Goal: Find specific page/section: Find specific page/section

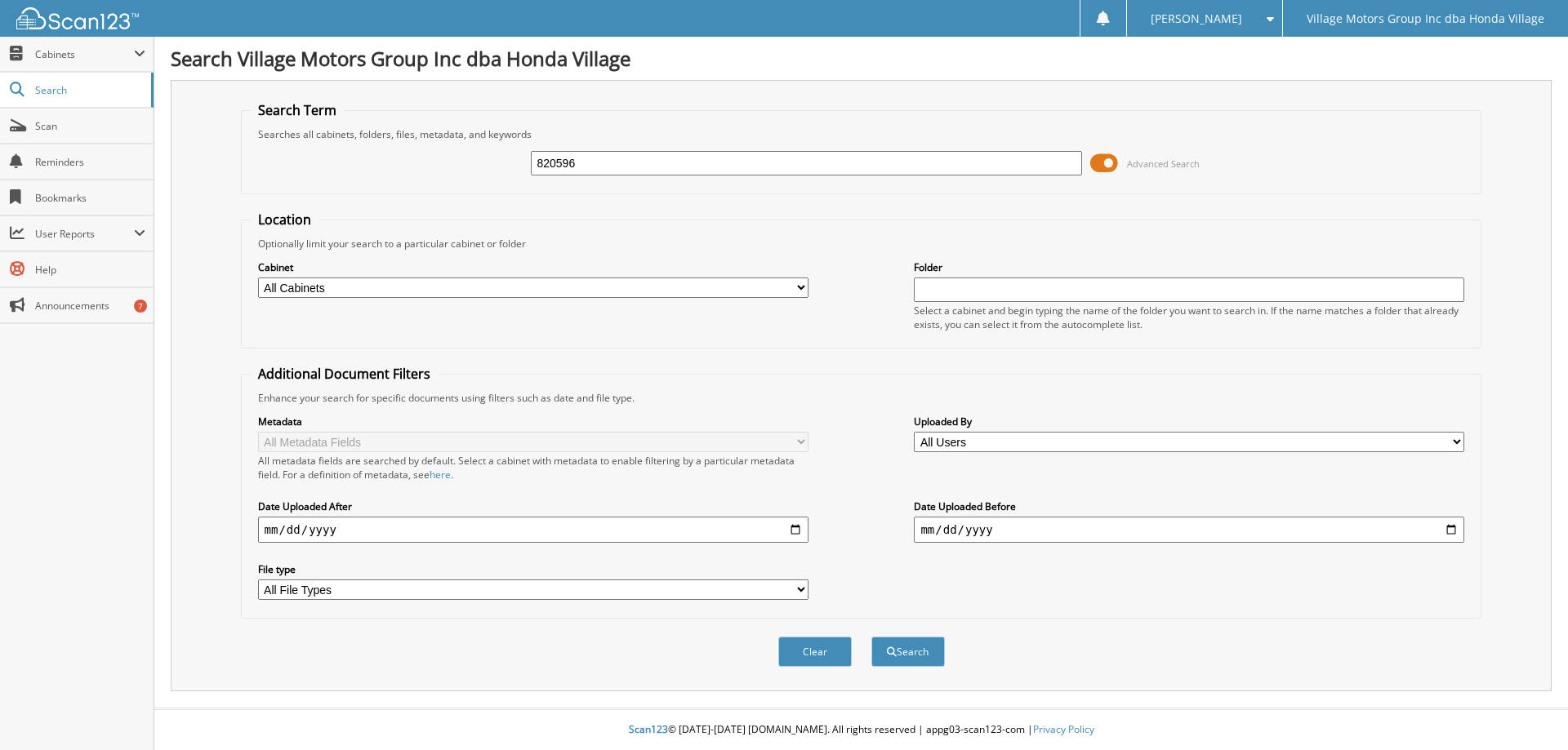
type input "820596"
click at [871, 637] on button "Search" at bounding box center [907, 651] width 73 height 30
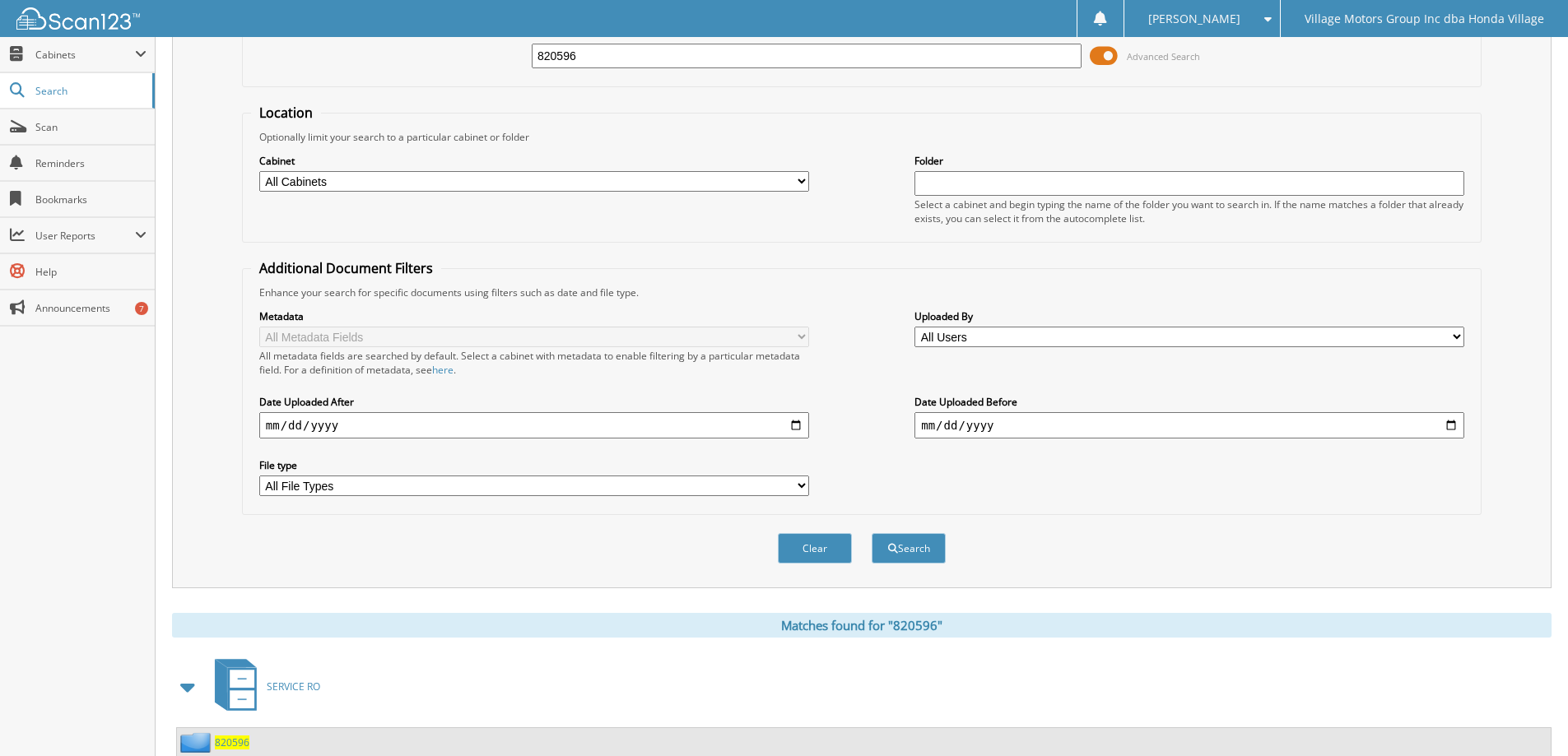
scroll to position [228, 0]
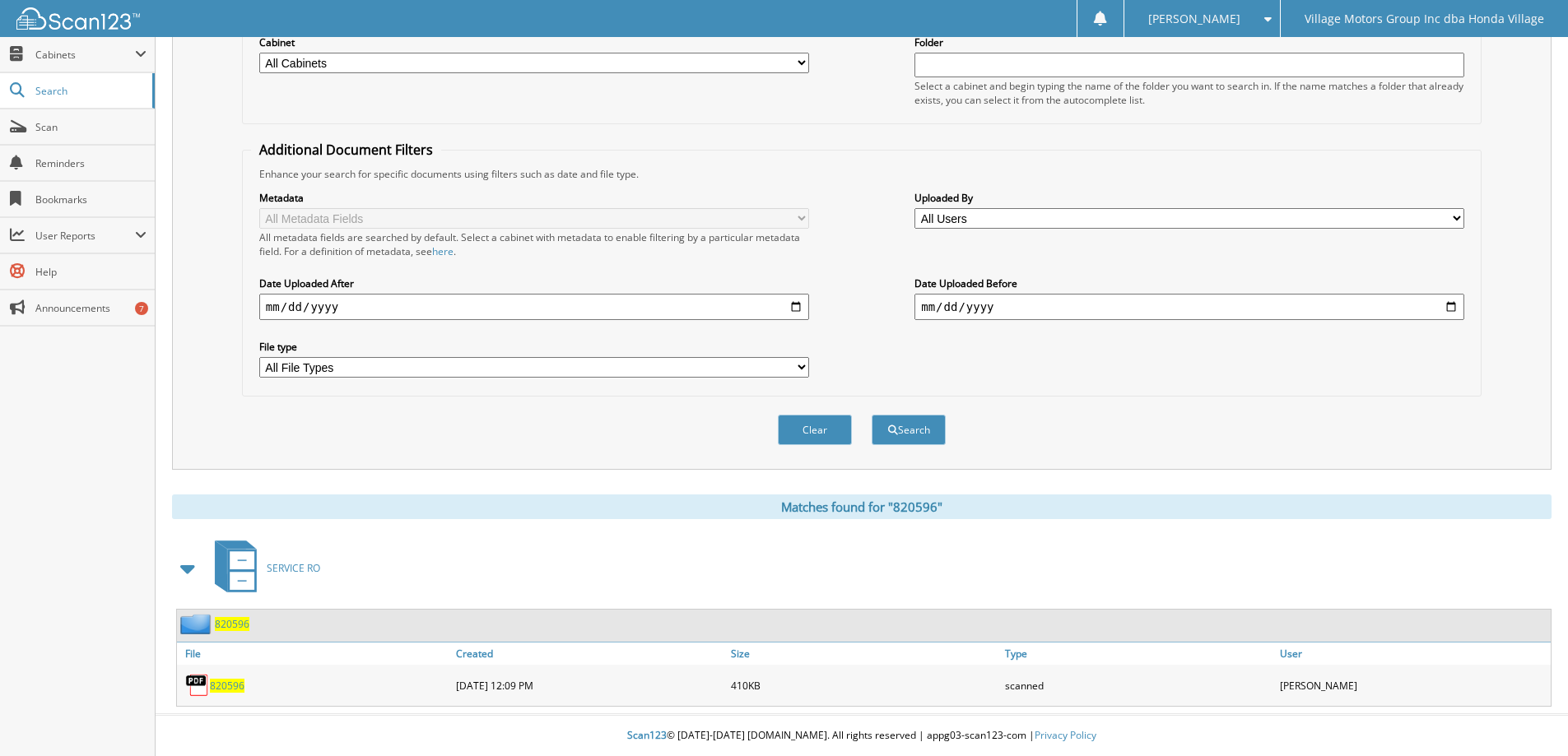
click at [227, 692] on span "820596" at bounding box center [228, 685] width 35 height 14
